Goal: Navigation & Orientation: Find specific page/section

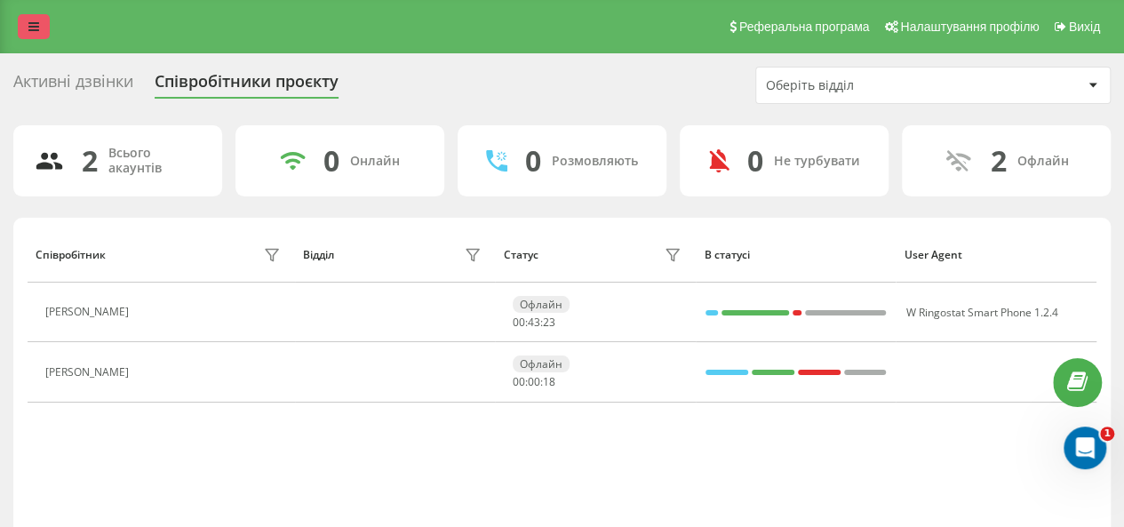
click at [27, 29] on link at bounding box center [34, 26] width 32 height 25
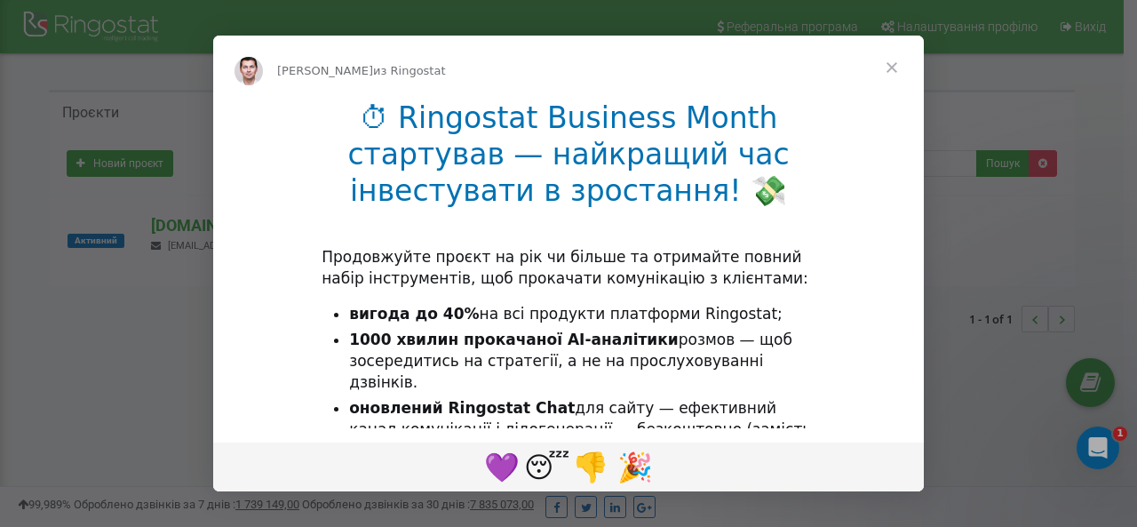
click at [897, 63] on span "Закрыть" at bounding box center [892, 68] width 64 height 64
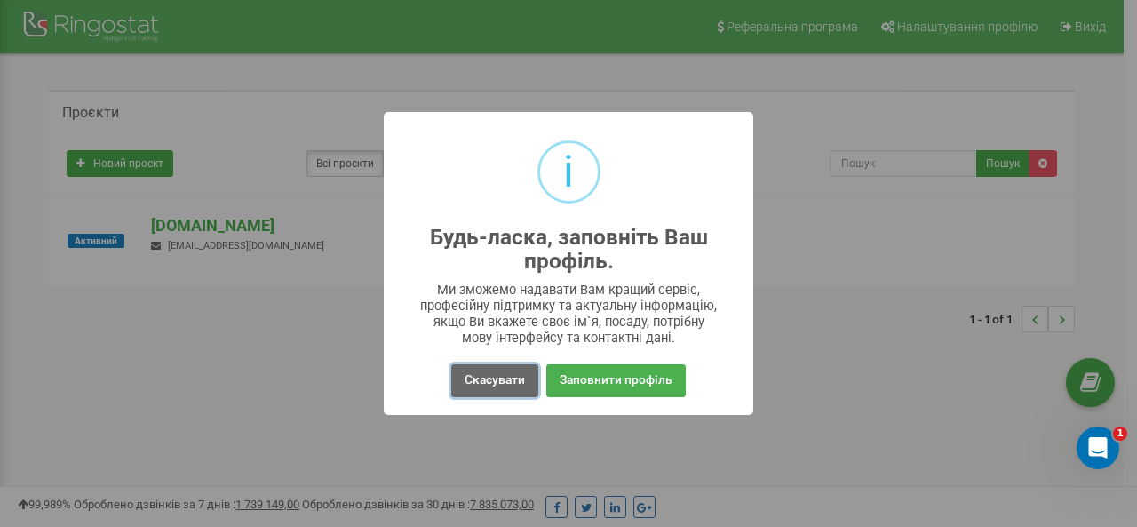
click at [490, 376] on button "Скасувати" at bounding box center [494, 380] width 87 height 33
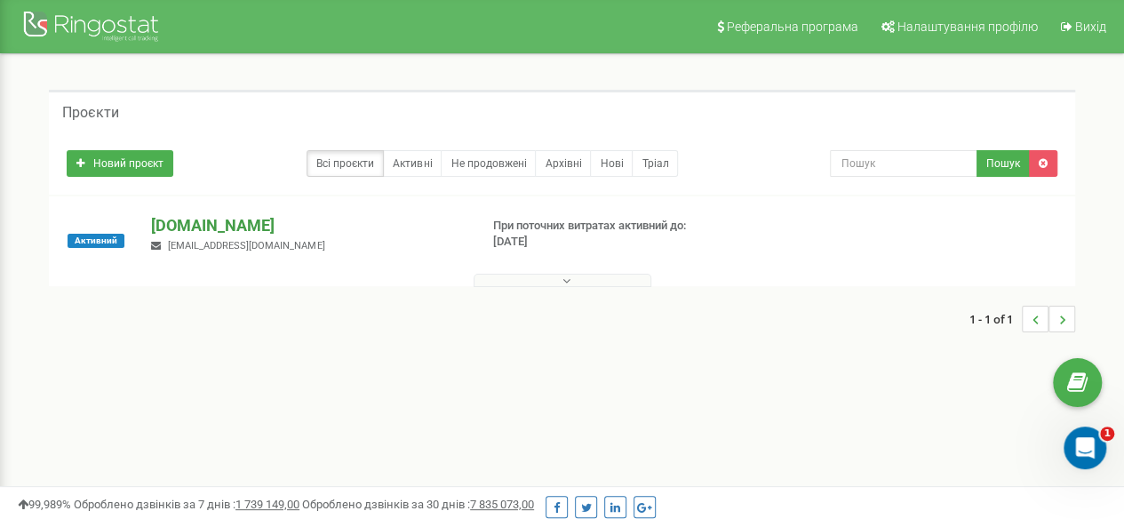
click at [226, 220] on p "[DOMAIN_NAME]" at bounding box center [307, 225] width 313 height 23
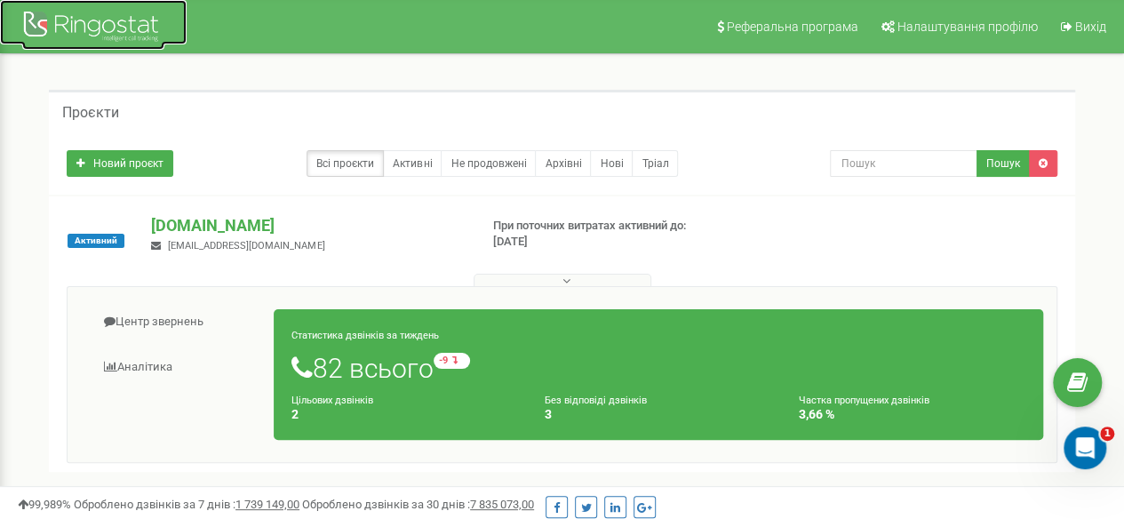
click at [80, 22] on div at bounding box center [93, 28] width 142 height 43
